Goal: Information Seeking & Learning: Learn about a topic

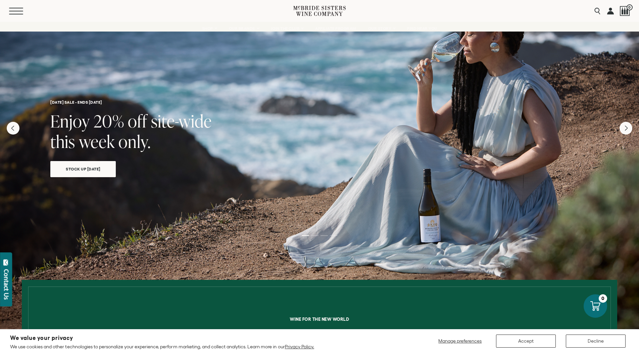
click at [17, 13] on button "Menu" at bounding box center [21, 11] width 24 height 7
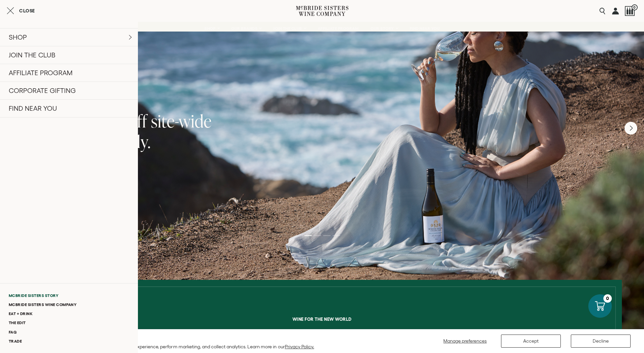
click at [43, 294] on link "McBride Sisters Story" at bounding box center [69, 295] width 138 height 9
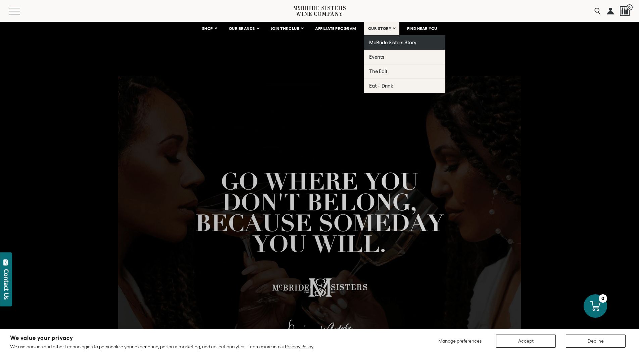
click at [381, 43] on span "McBride Sisters Story" at bounding box center [392, 43] width 47 height 6
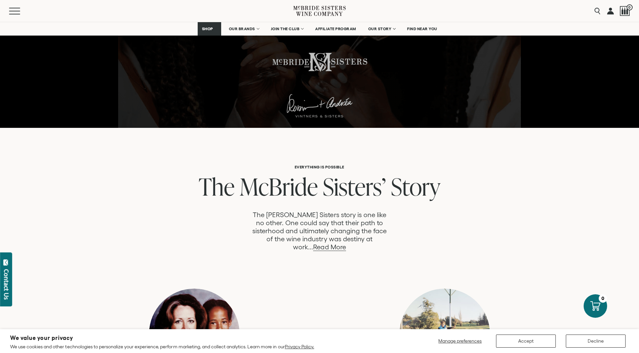
scroll to position [255, 0]
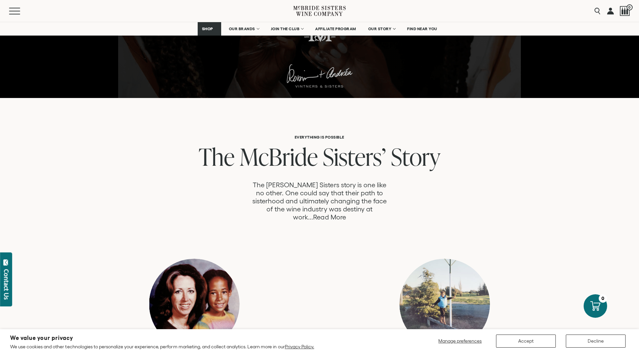
click at [346, 213] on link "Read More" at bounding box center [329, 217] width 33 height 8
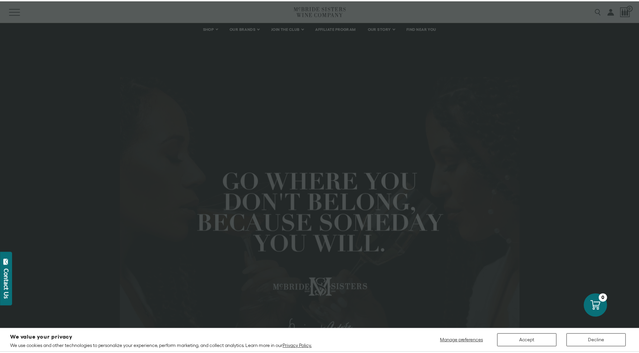
scroll to position [604, 0]
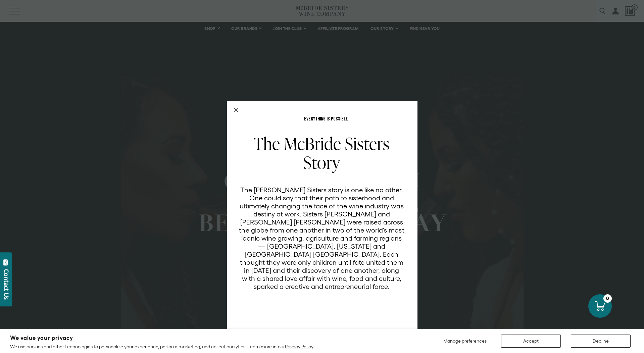
click at [234, 110] on icon "Close Modal" at bounding box center [236, 110] width 5 height 5
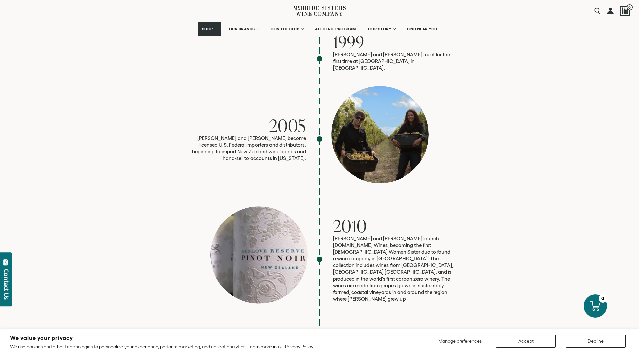
scroll to position [769, 0]
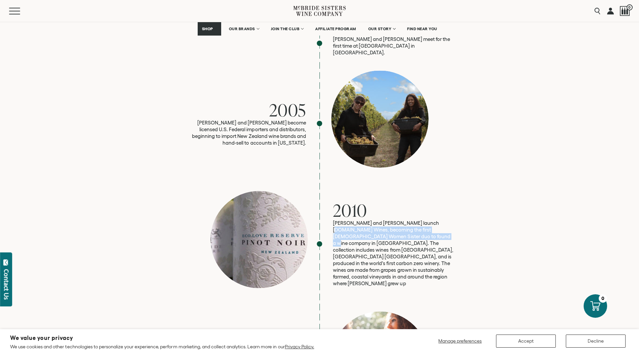
drag, startPoint x: 429, startPoint y: 196, endPoint x: 402, endPoint y: 208, distance: 29.9
click at [402, 220] on p "[PERSON_NAME] and [PERSON_NAME] launch [DOMAIN_NAME] Wines, becoming the first …" at bounding box center [393, 253] width 121 height 67
copy p "becoming the first [DEMOGRAPHIC_DATA] Women Sister duo to found a wine company …"
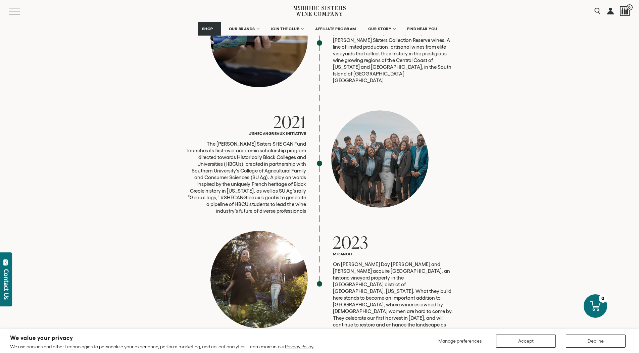
scroll to position [1693, 0]
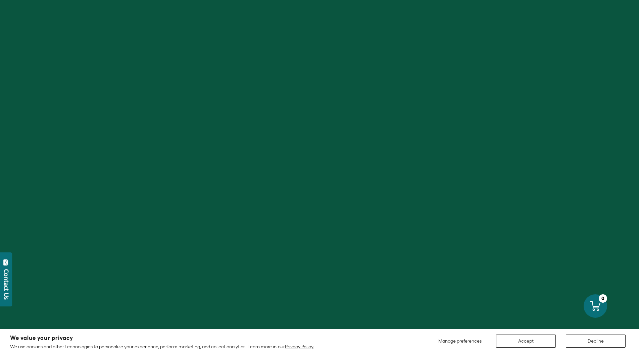
scroll to position [1693, 0]
